Goal: Task Accomplishment & Management: Manage account settings

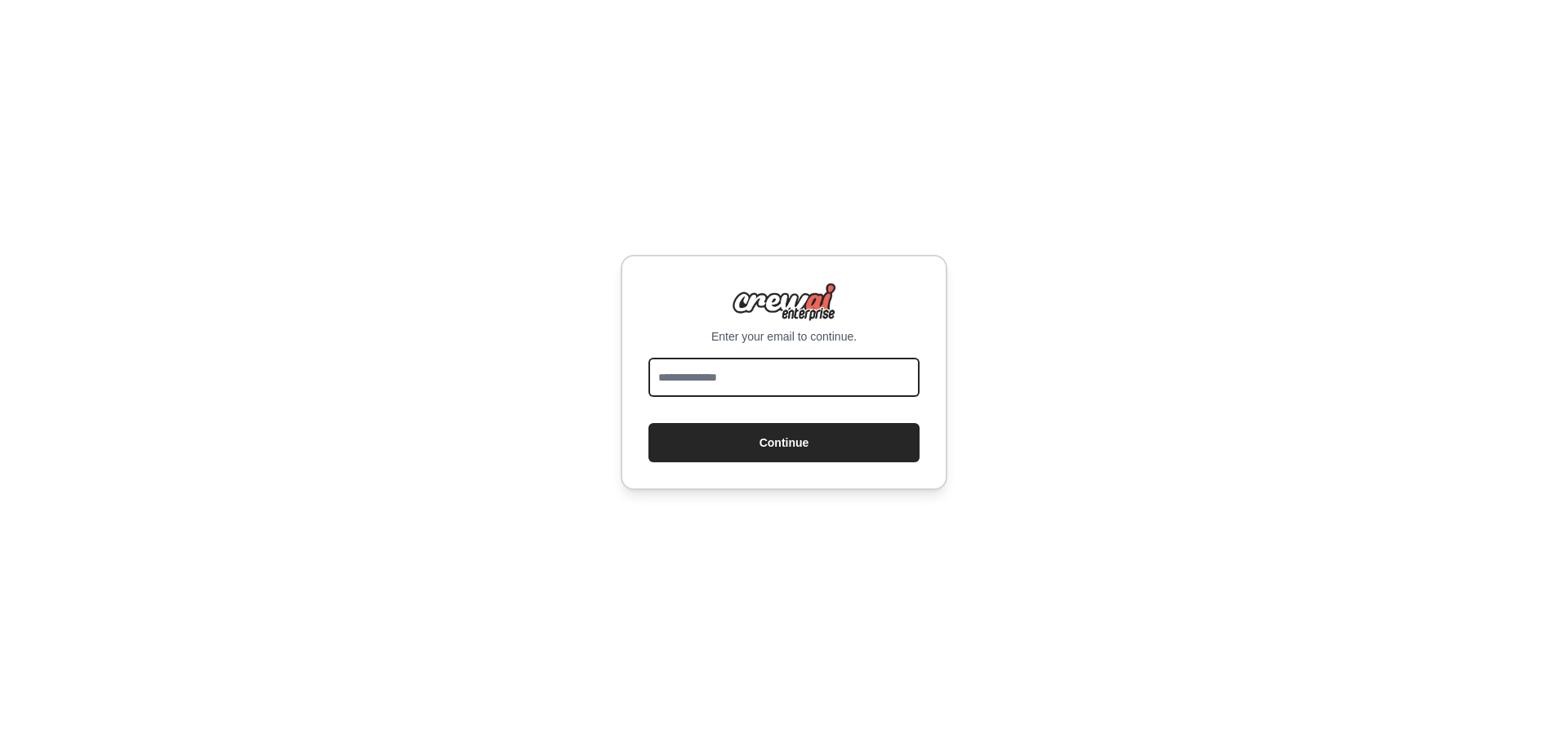
click at [737, 377] on input "email" at bounding box center [784, 377] width 271 height 39
type input "**********"
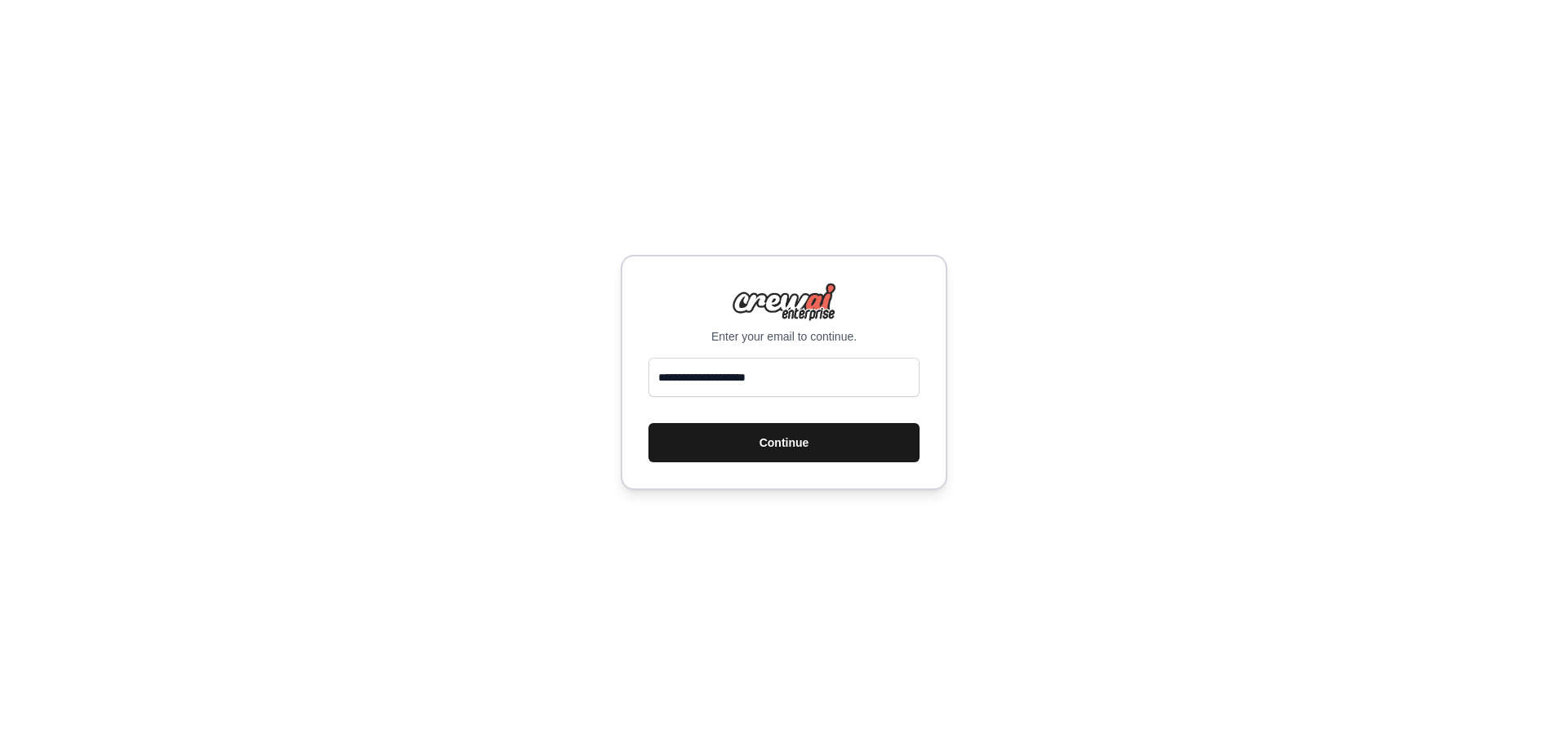
click at [767, 447] on button "Continue" at bounding box center [784, 442] width 271 height 39
